Goal: Information Seeking & Learning: Learn about a topic

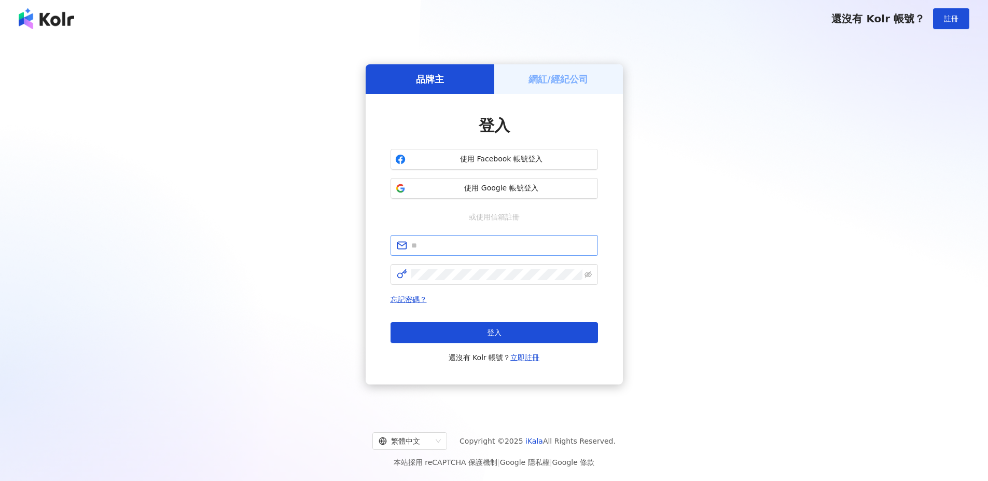
click at [506, 253] on span at bounding box center [493, 245] width 207 height 21
click at [508, 243] on input "text" at bounding box center [501, 245] width 180 height 11
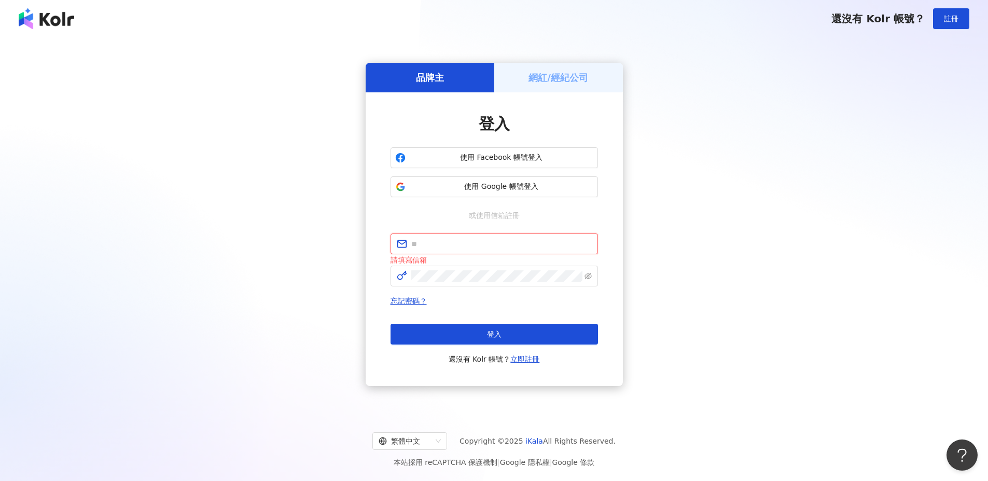
type input "**********"
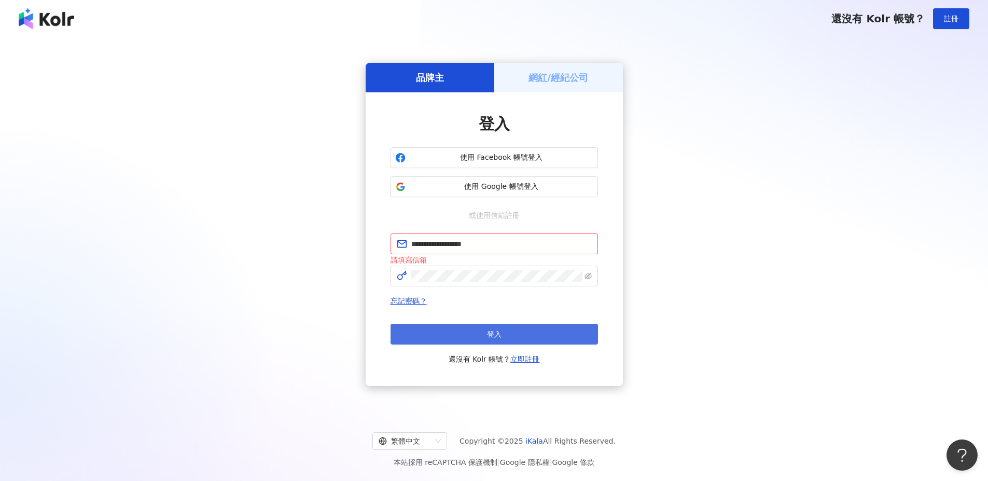
click at [451, 344] on button "登入" at bounding box center [493, 334] width 207 height 21
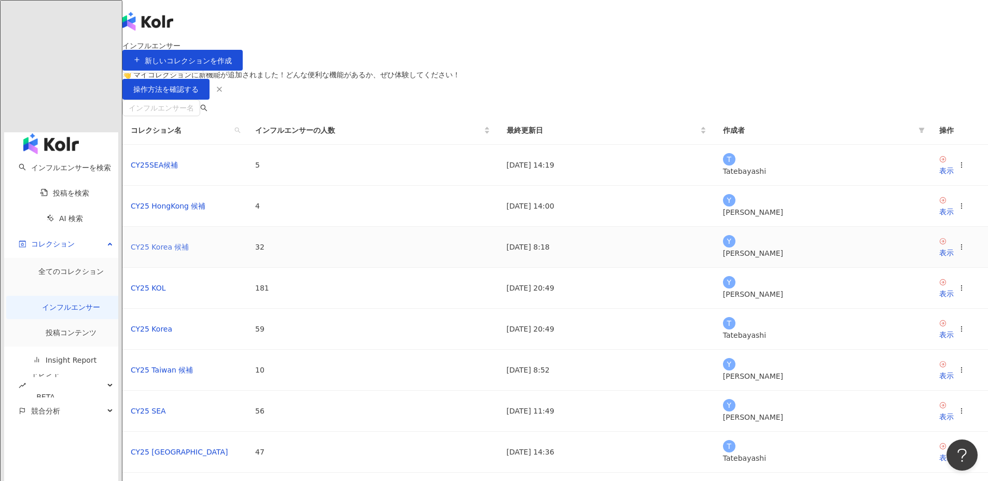
click at [189, 251] on link "CY25 Korea 候補" at bounding box center [160, 247] width 59 height 8
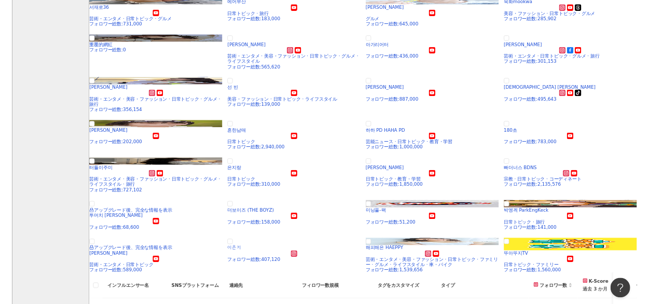
scroll to position [207, 0]
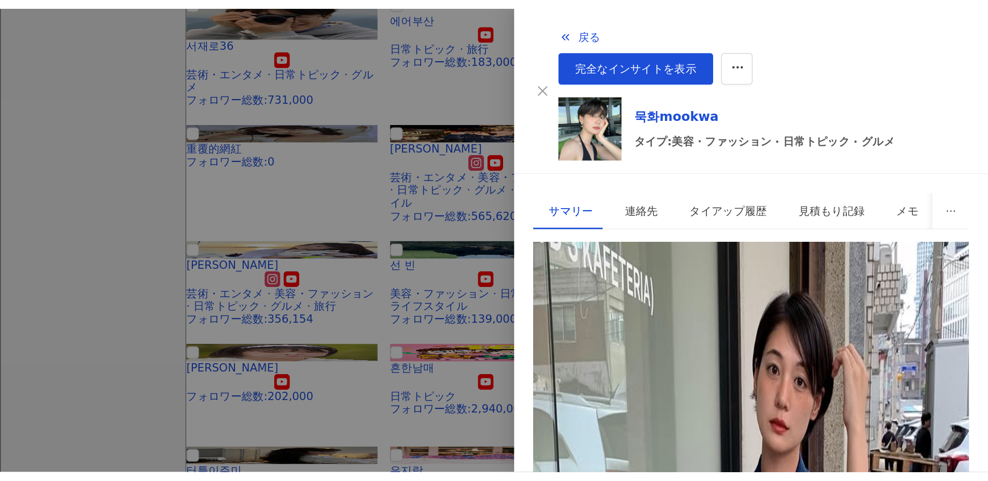
scroll to position [0, 0]
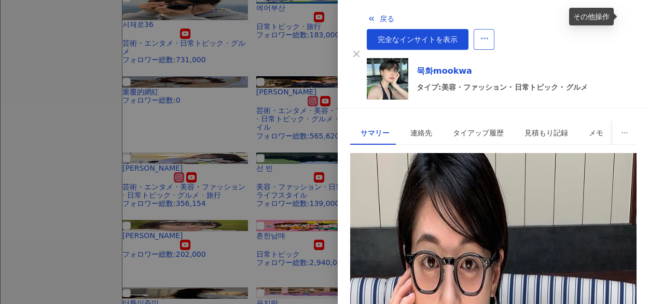
click at [489, 34] on icon "button" at bounding box center [484, 38] width 9 height 9
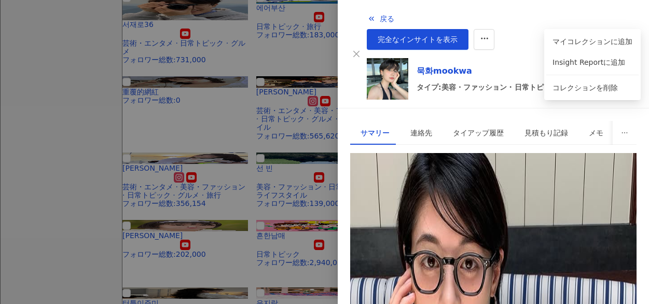
click at [425, 24] on div "戻る 完全なインサイトを表示" at bounding box center [502, 28] width 270 height 41
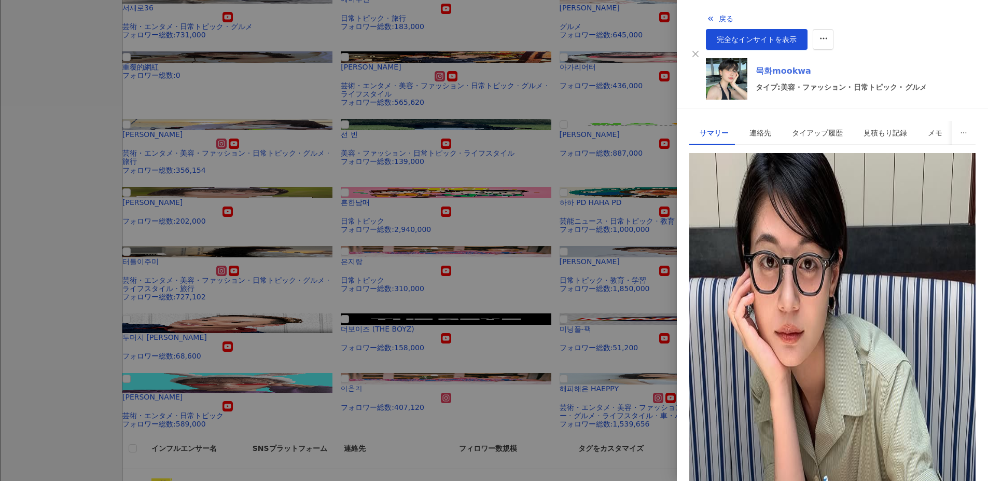
click at [767, 65] on link "묵화mookwa" at bounding box center [840, 71] width 171 height 12
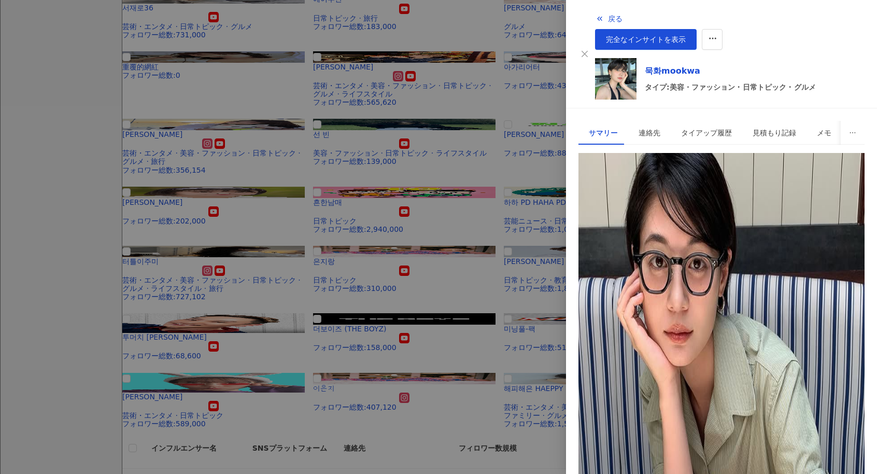
click at [139, 153] on div at bounding box center [438, 237] width 877 height 474
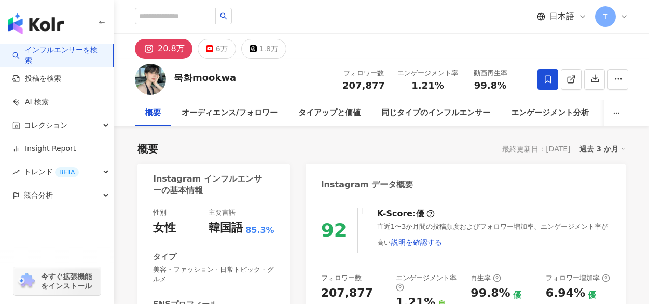
click at [484, 380] on div "92 K-Score : 優 直近1〜3か月間の投稿頻度およびフォロワー増加率、エンゲージメント率が高い 説明を確認する フォロワー数 207,877 エンゲ…" at bounding box center [465, 308] width 320 height 220
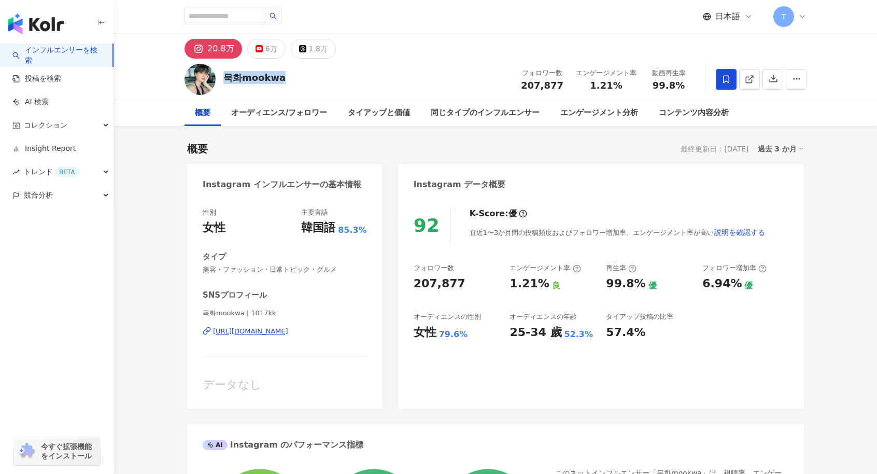
drag, startPoint x: 306, startPoint y: 83, endPoint x: 227, endPoint y: 83, distance: 79.3
click at [227, 83] on div "묵화mookwa フォロワー数 207,877 エンゲージメント率 1.21% 動画再生率 99.8%" at bounding box center [496, 79] width 664 height 41
copy div "묵화mookwa"
click at [254, 335] on div "[URL][DOMAIN_NAME]" at bounding box center [250, 331] width 75 height 9
click at [271, 49] on div "6万" at bounding box center [271, 48] width 12 height 15
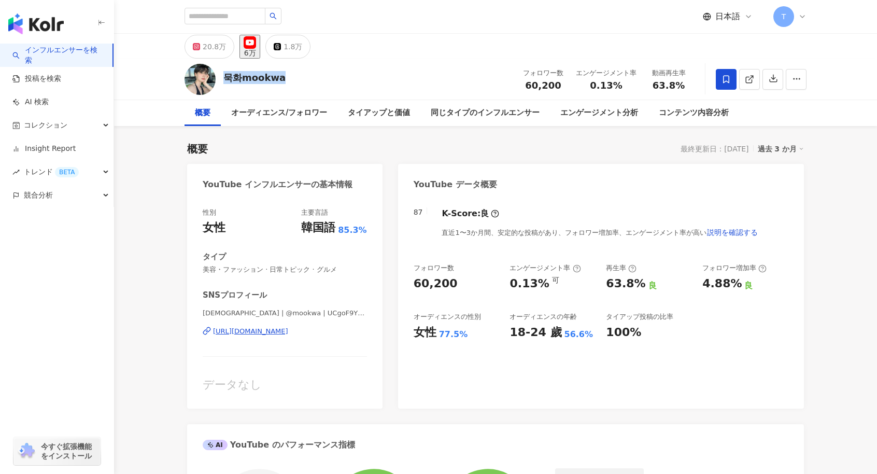
click at [288, 329] on div "[URL][DOMAIN_NAME]" at bounding box center [250, 331] width 75 height 9
